Goal: Find specific page/section: Find specific page/section

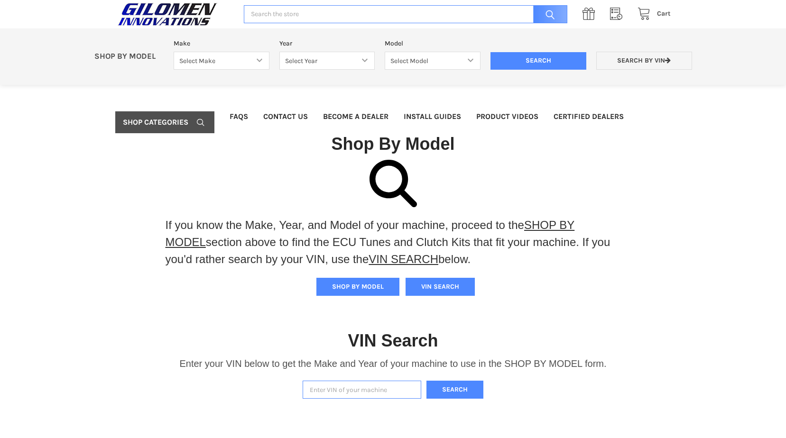
scroll to position [142, 0]
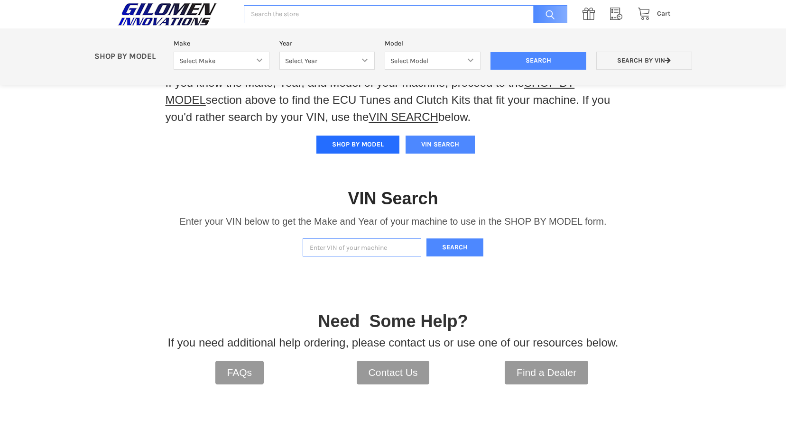
click at [354, 143] on button "SHOP BY MODEL" at bounding box center [357, 145] width 83 height 18
click at [262, 60] on select "Select Make Bobcat UTV Gravely UTV ACE 900 RANGER 570 Ranger 700 / 800 RANGER 9…" at bounding box center [222, 61] width 96 height 18
select select "334"
click at [174, 52] on select "Select Make Bobcat UTV Gravely UTV ACE 900 RANGER 570 Ranger 700 / 800 RANGER 9…" at bounding box center [222, 61] width 96 height 18
click at [323, 61] on select "Select Year [DATE] 2016 2017 2018 2019 2020 2021 2022 2023 2024" at bounding box center [327, 61] width 96 height 18
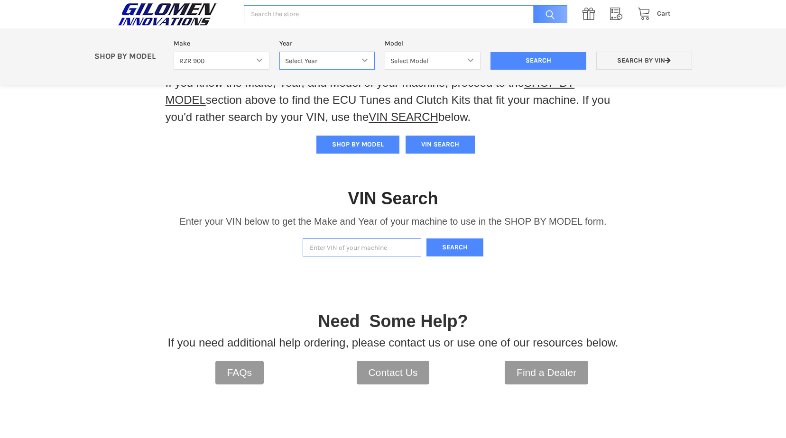
select select "700"
click at [279, 52] on select "Select Year [DATE] 2016 2017 2018 2019 2020 2021 2022 2023 2024" at bounding box center [327, 61] width 96 height 18
click at [413, 56] on select "Select Model 2024 RZR 900 TRAIL S SPORT 2024 RZR 900 TRAIL SPORT" at bounding box center [432, 61] width 96 height 18
select select "702"
click at [384, 52] on select "Select Model 2024 RZR 900 TRAIL S SPORT 2024 RZR 900 TRAIL SPORT" at bounding box center [432, 61] width 96 height 18
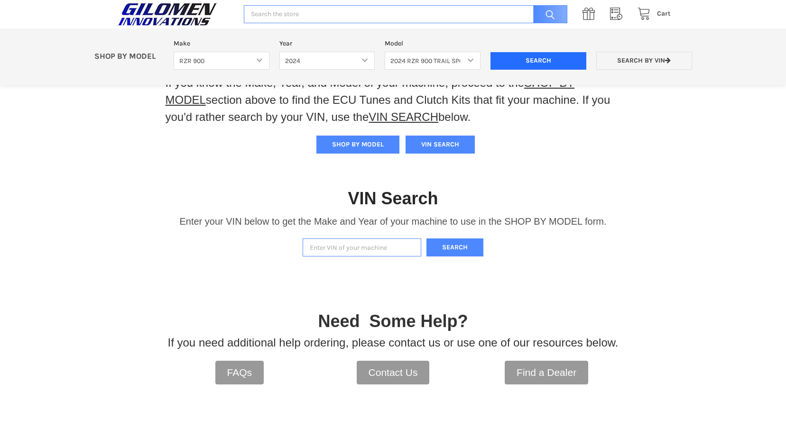
click at [535, 52] on input "Search" at bounding box center [538, 61] width 96 height 18
